Goal: Transaction & Acquisition: Book appointment/travel/reservation

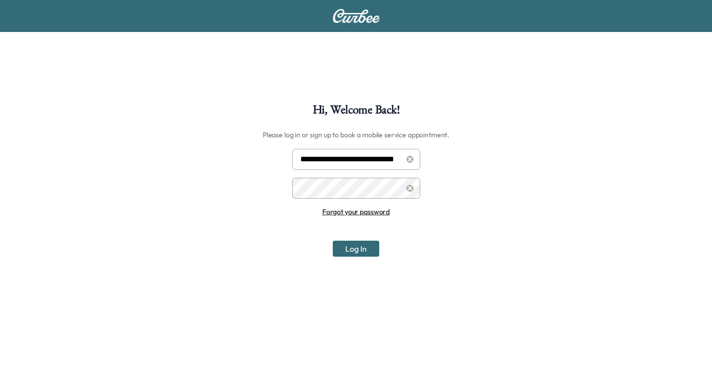
click at [369, 159] on input "**********" at bounding box center [356, 159] width 128 height 21
type input "**********"
click at [362, 250] on button "Log In" at bounding box center [356, 249] width 46 height 16
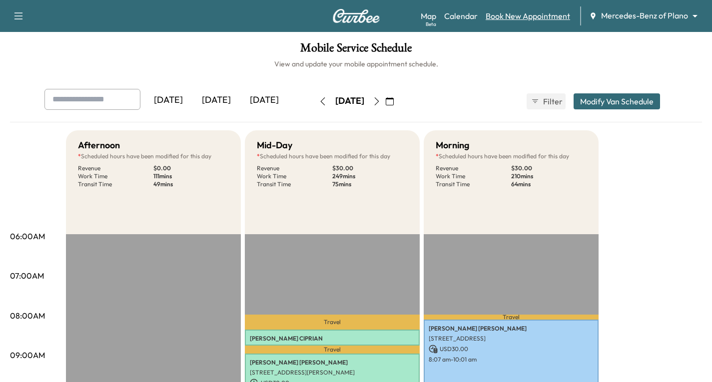
click at [531, 18] on link "Book New Appointment" at bounding box center [528, 16] width 84 height 12
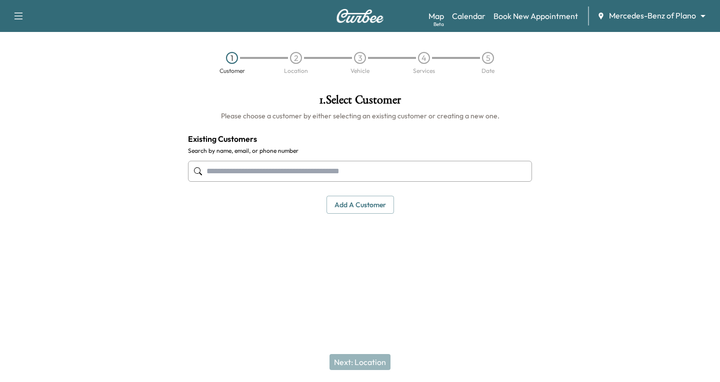
click at [219, 171] on input "text" at bounding box center [360, 171] width 344 height 21
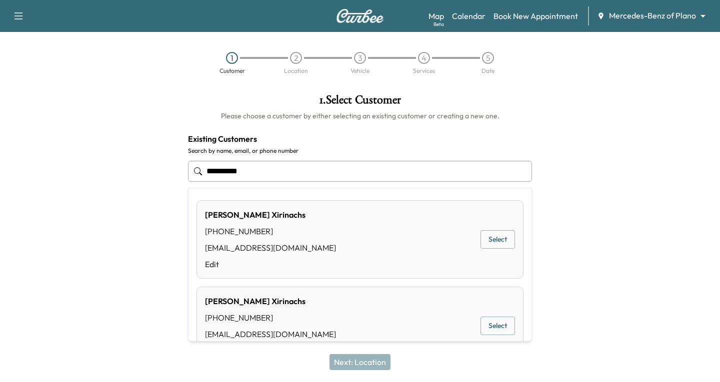
click at [490, 237] on button "Select" at bounding box center [497, 239] width 34 height 18
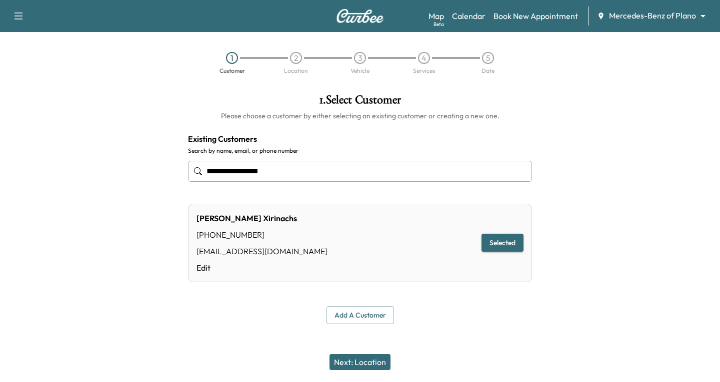
type input "**********"
click at [364, 361] on button "Next: Location" at bounding box center [359, 362] width 61 height 16
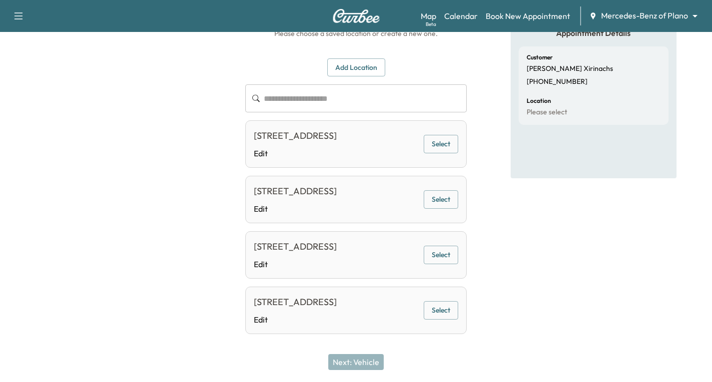
scroll to position [100, 0]
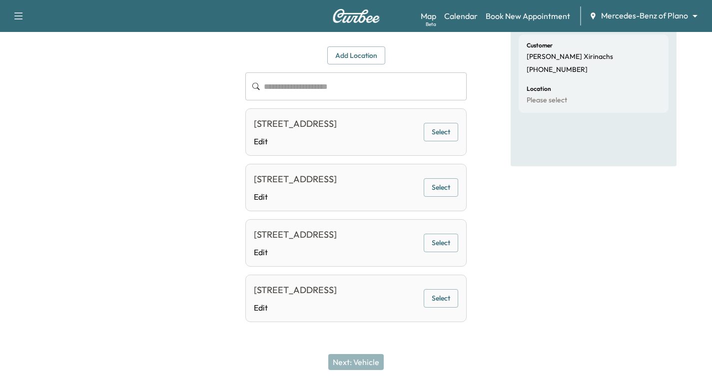
click at [441, 133] on button "Select" at bounding box center [441, 132] width 34 height 18
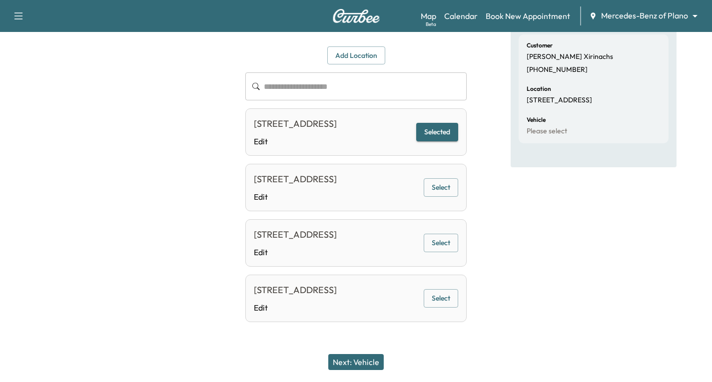
click at [374, 364] on button "Next: Vehicle" at bounding box center [355, 362] width 55 height 16
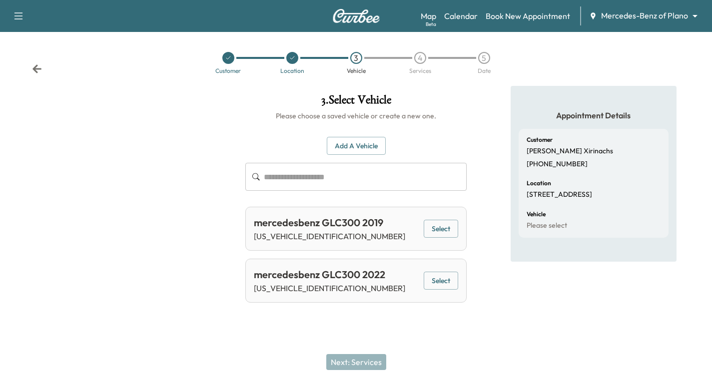
scroll to position [0, 0]
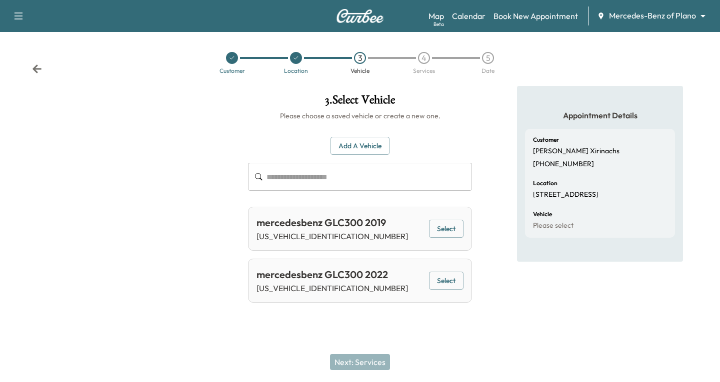
click at [452, 282] on button "Select" at bounding box center [446, 281] width 34 height 18
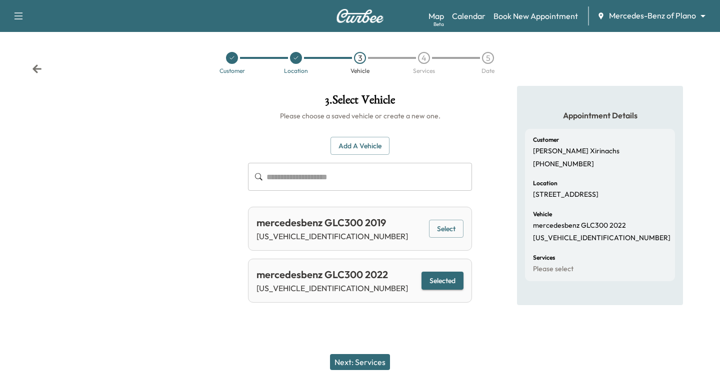
click at [362, 358] on button "Next: Services" at bounding box center [360, 362] width 60 height 16
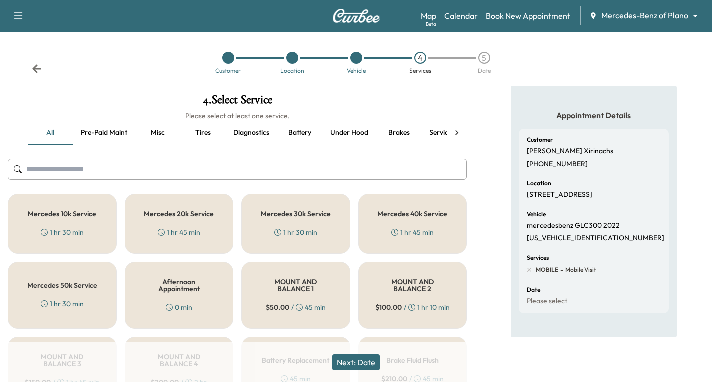
click at [203, 217] on h5 "Mercedes 20k Service" at bounding box center [179, 213] width 70 height 7
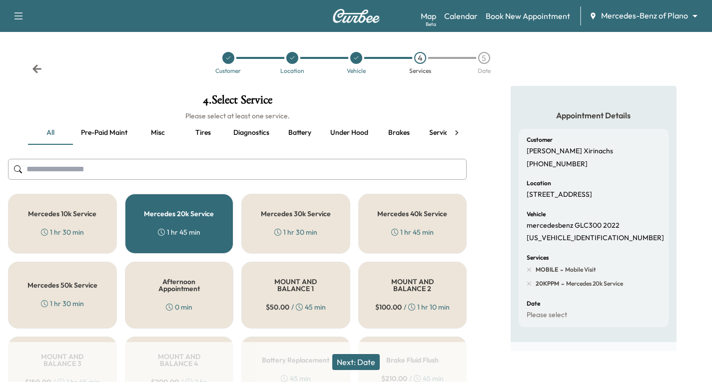
click at [350, 360] on button "Next: Date" at bounding box center [355, 362] width 47 height 16
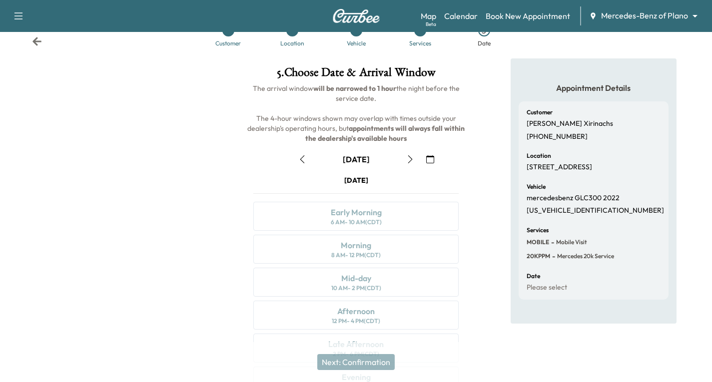
scroll to position [50, 0]
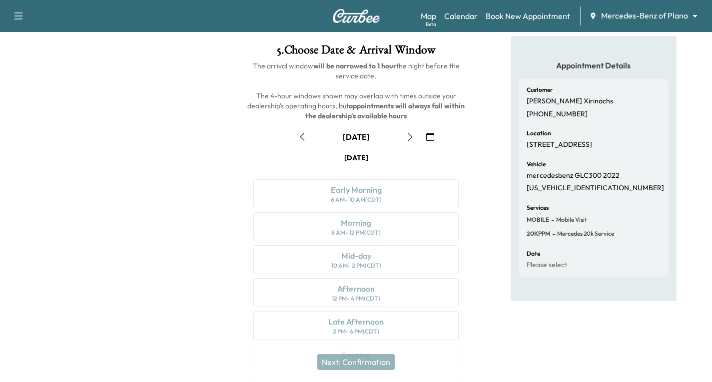
click at [410, 137] on icon "button" at bounding box center [410, 137] width 8 height 8
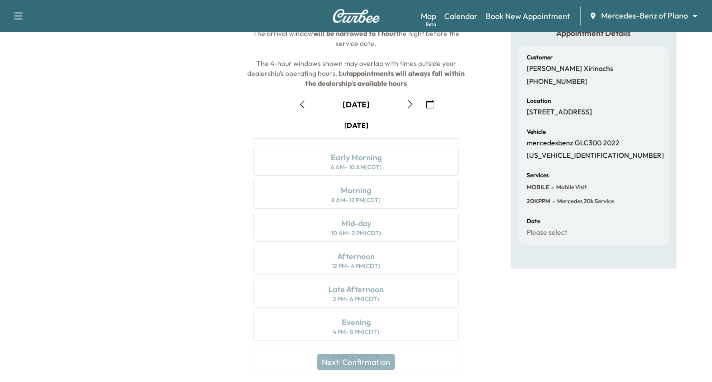
scroll to position [100, 0]
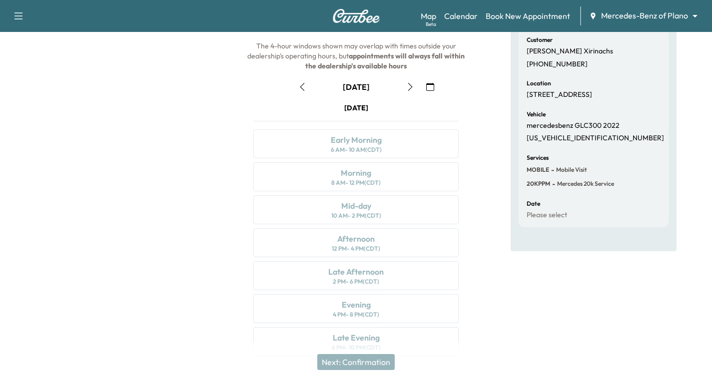
click at [406, 85] on icon "button" at bounding box center [410, 87] width 8 height 8
click at [15, 14] on icon "button" at bounding box center [18, 16] width 12 height 12
click at [44, 156] on button "Log Out" at bounding box center [34, 156] width 37 height 16
